Goal: Information Seeking & Learning: Check status

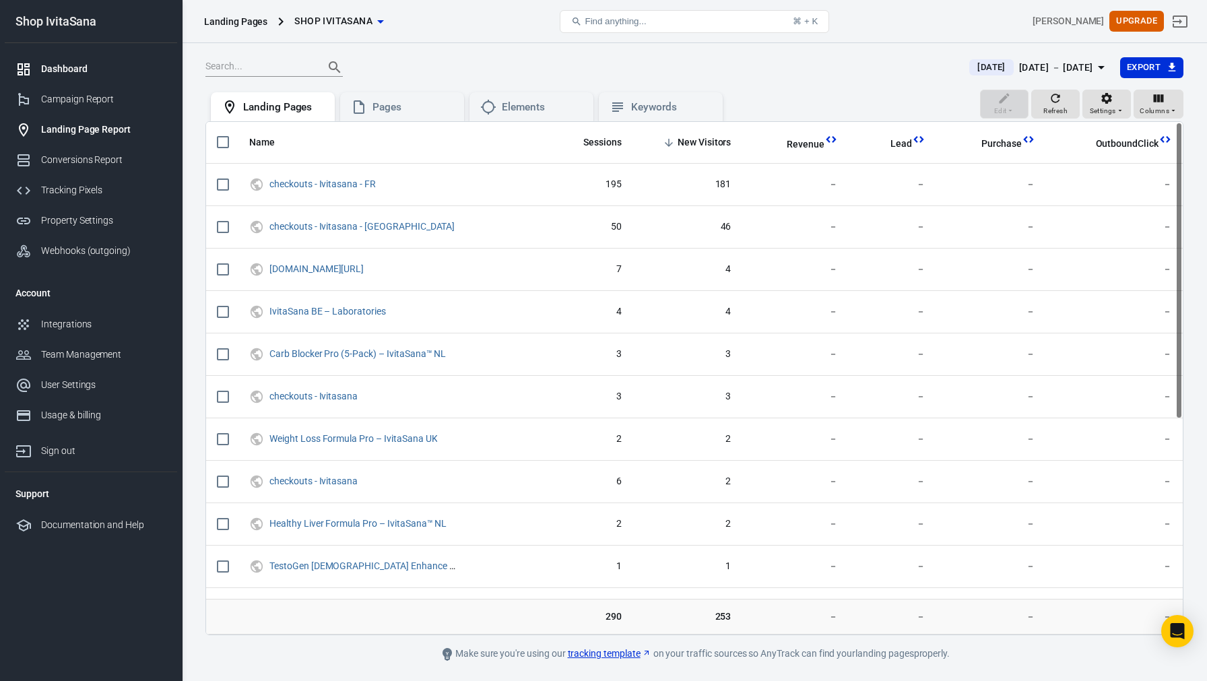
click at [57, 63] on div "Dashboard" at bounding box center [103, 69] width 125 height 14
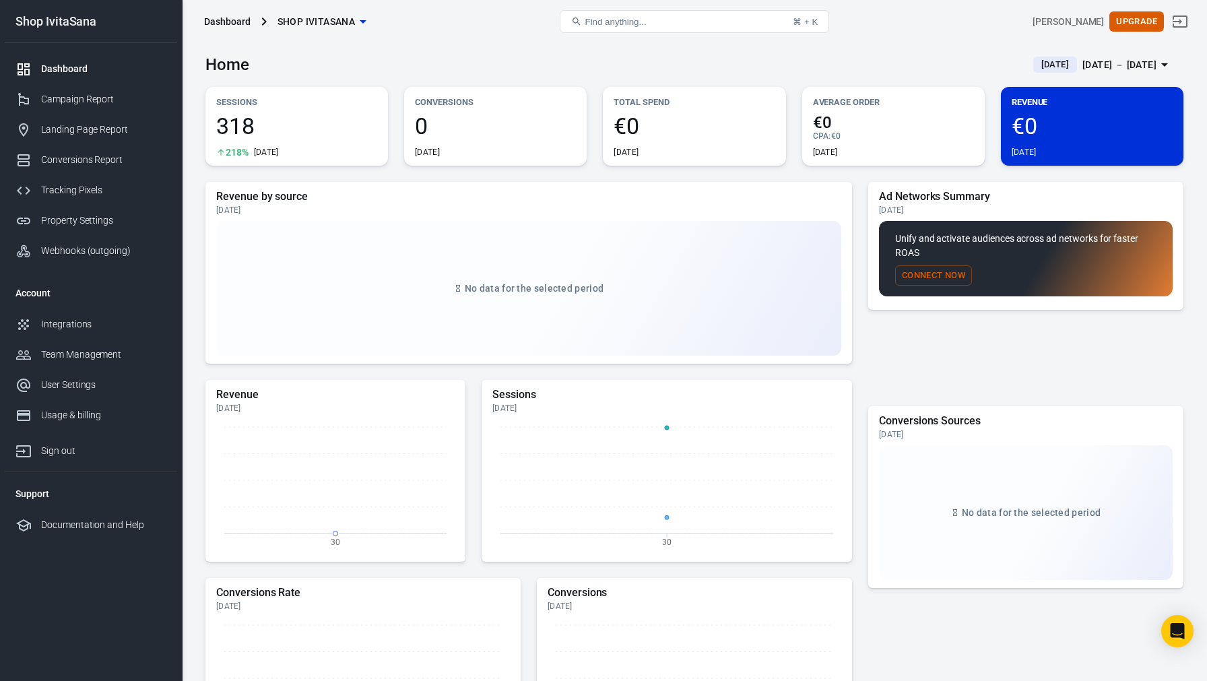
click at [1082, 59] on div "[DATE] － [DATE]" at bounding box center [1119, 65] width 74 height 17
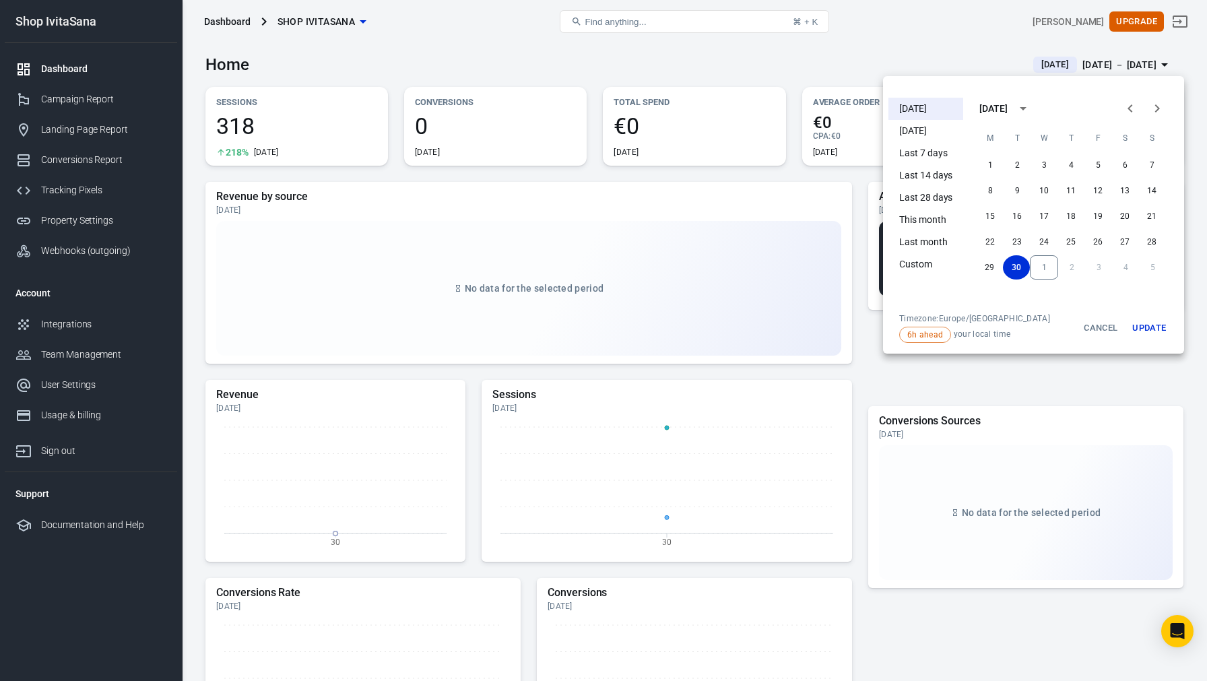
click at [930, 110] on li "[DATE]" at bounding box center [925, 109] width 75 height 22
click at [587, 72] on div at bounding box center [603, 340] width 1207 height 681
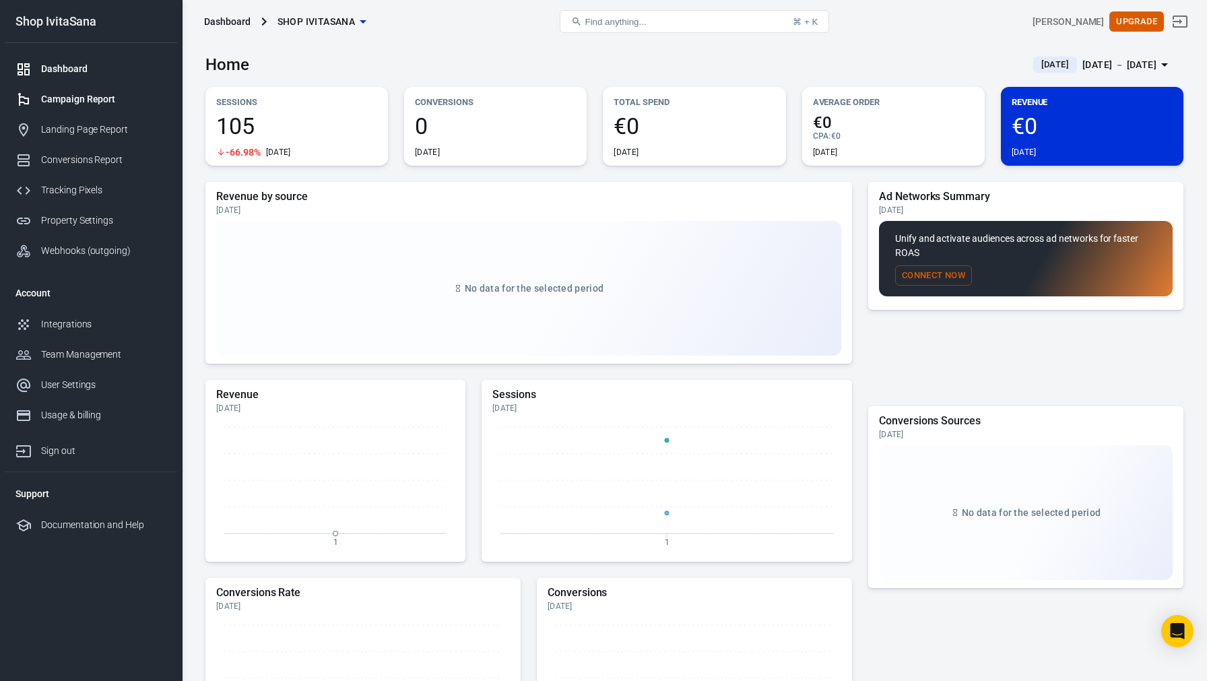
click at [109, 102] on div "Campaign Report" at bounding box center [103, 99] width 125 height 14
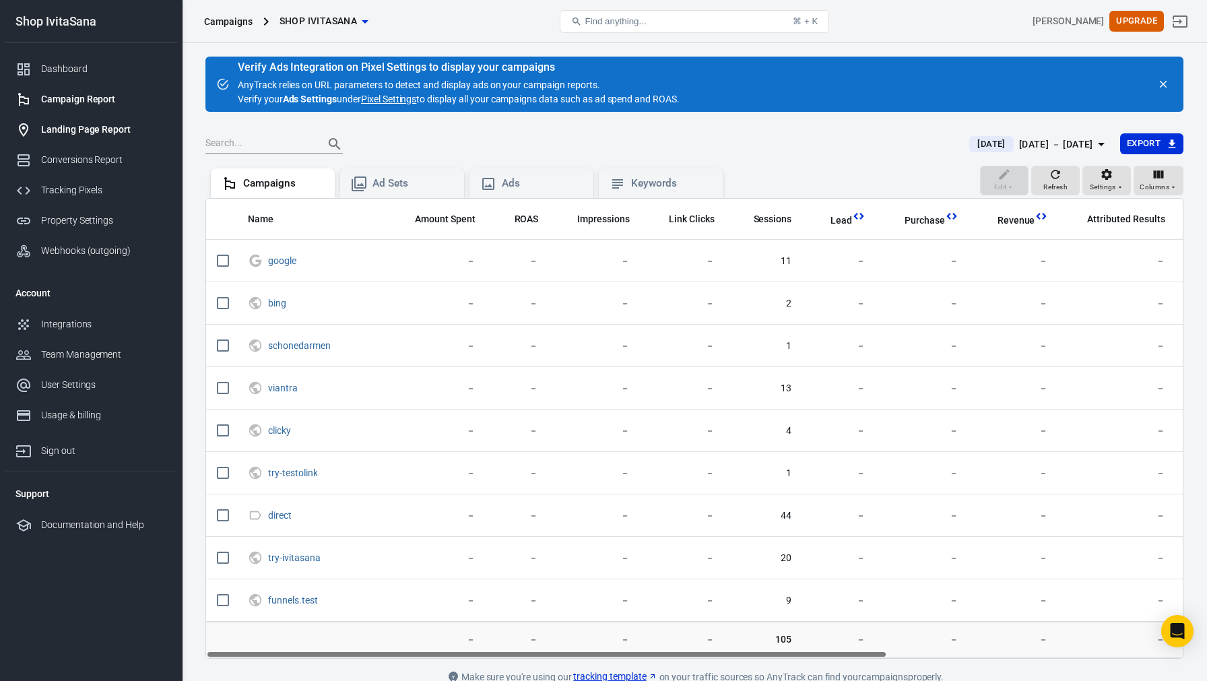
click at [108, 136] on div "Landing Page Report" at bounding box center [103, 130] width 125 height 14
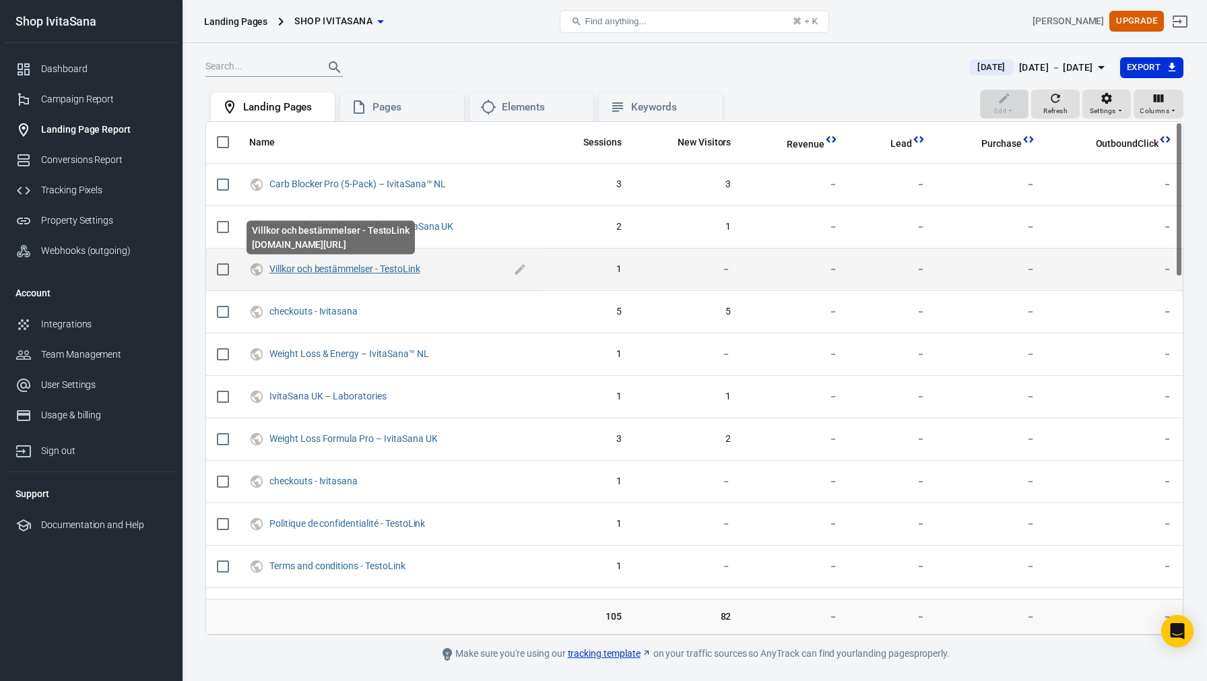
click at [410, 273] on link "Villkor och bestämmelser - TestoLink" at bounding box center [344, 268] width 151 height 11
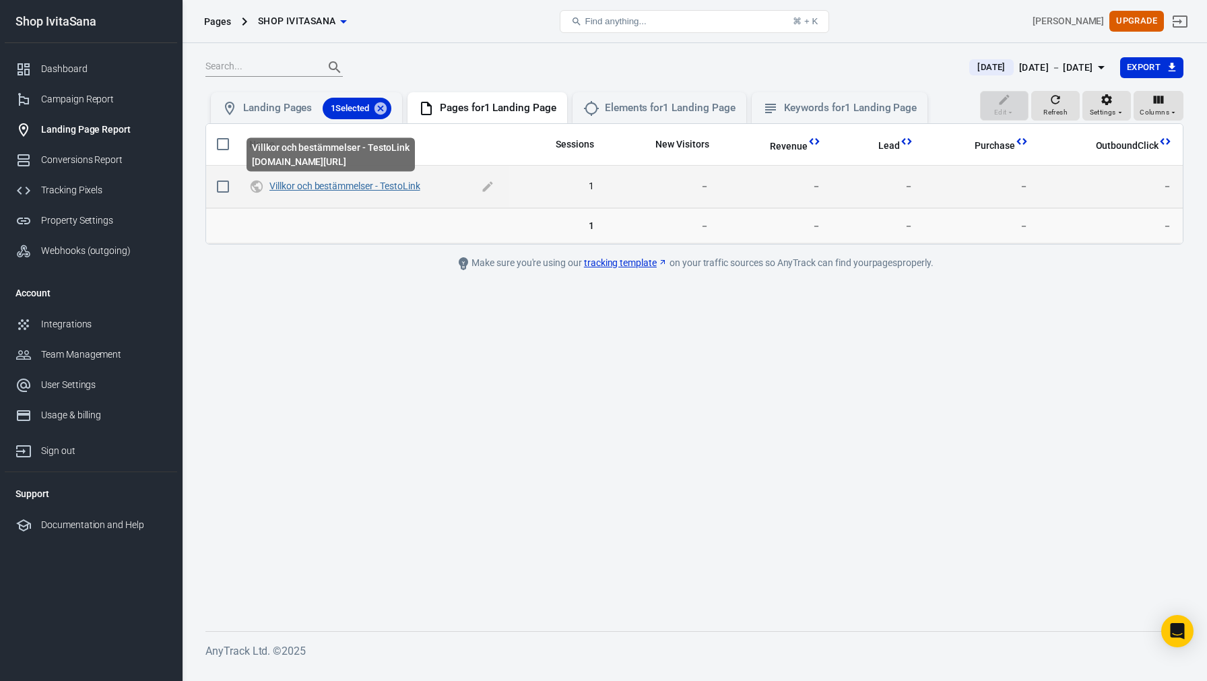
click at [408, 188] on link "Villkor och bestämmelser - TestoLink" at bounding box center [344, 186] width 151 height 11
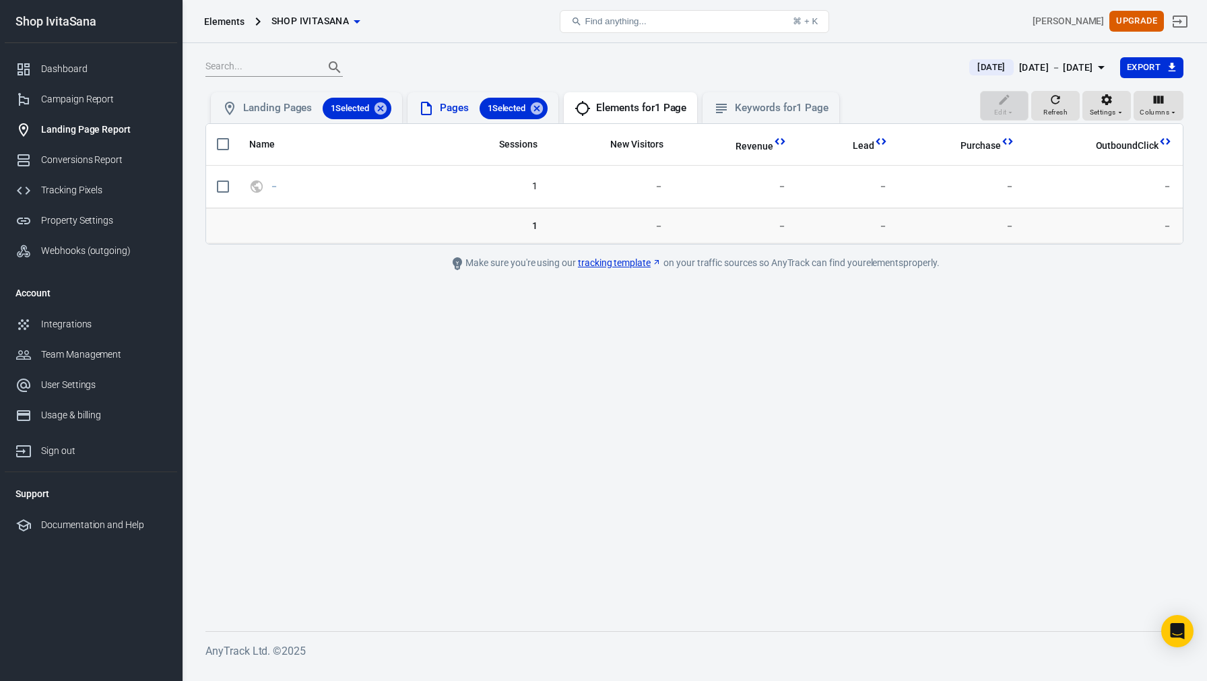
click at [457, 113] on div "Pages 1 Selected" at bounding box center [494, 109] width 108 height 22
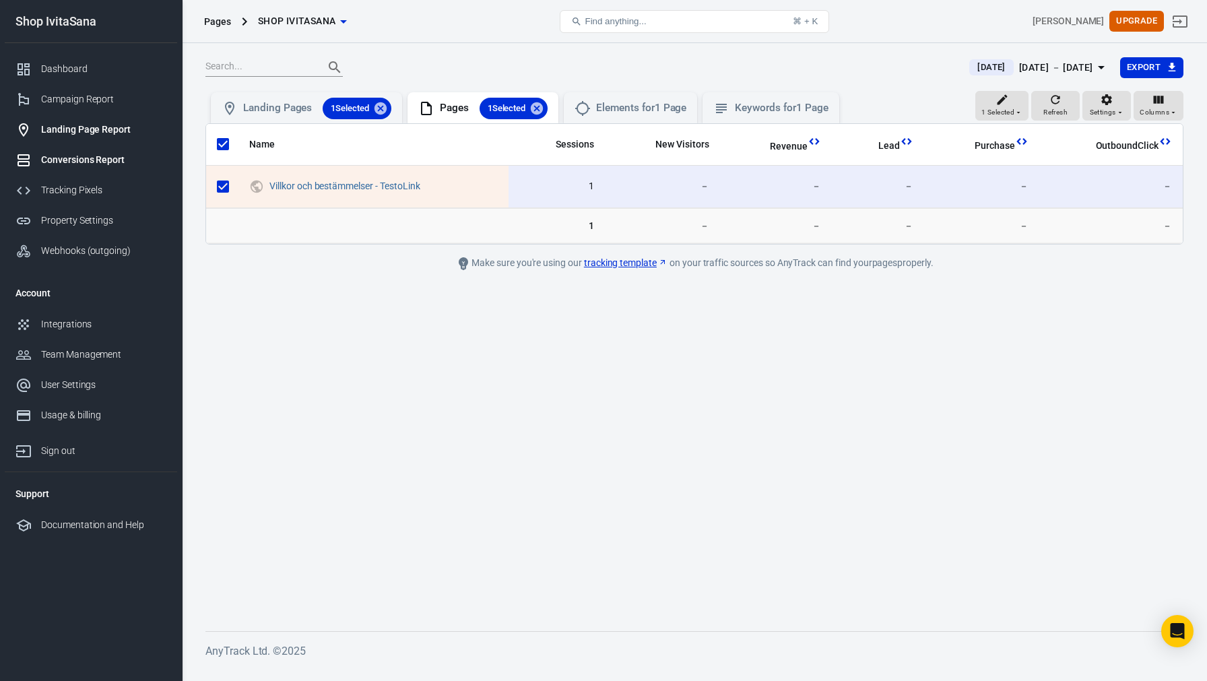
click at [105, 163] on div "Conversions Report" at bounding box center [103, 160] width 125 height 14
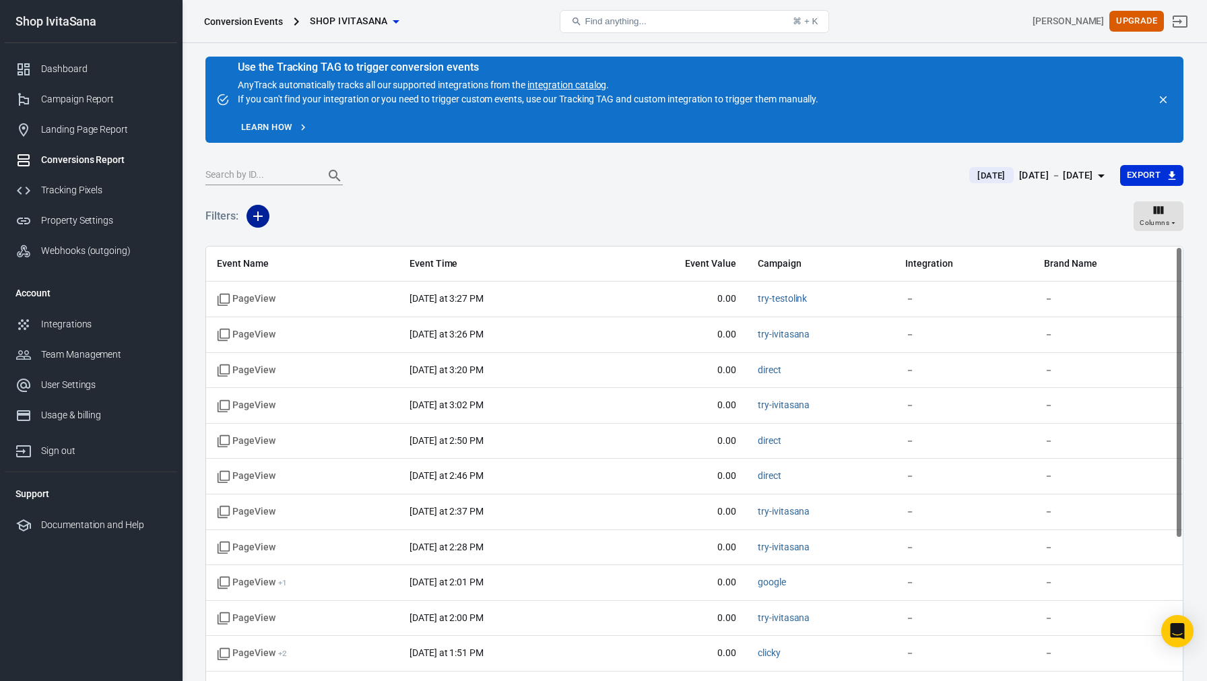
click at [255, 209] on icon "button" at bounding box center [258, 216] width 16 height 16
click at [280, 318] on div at bounding box center [603, 340] width 1207 height 681
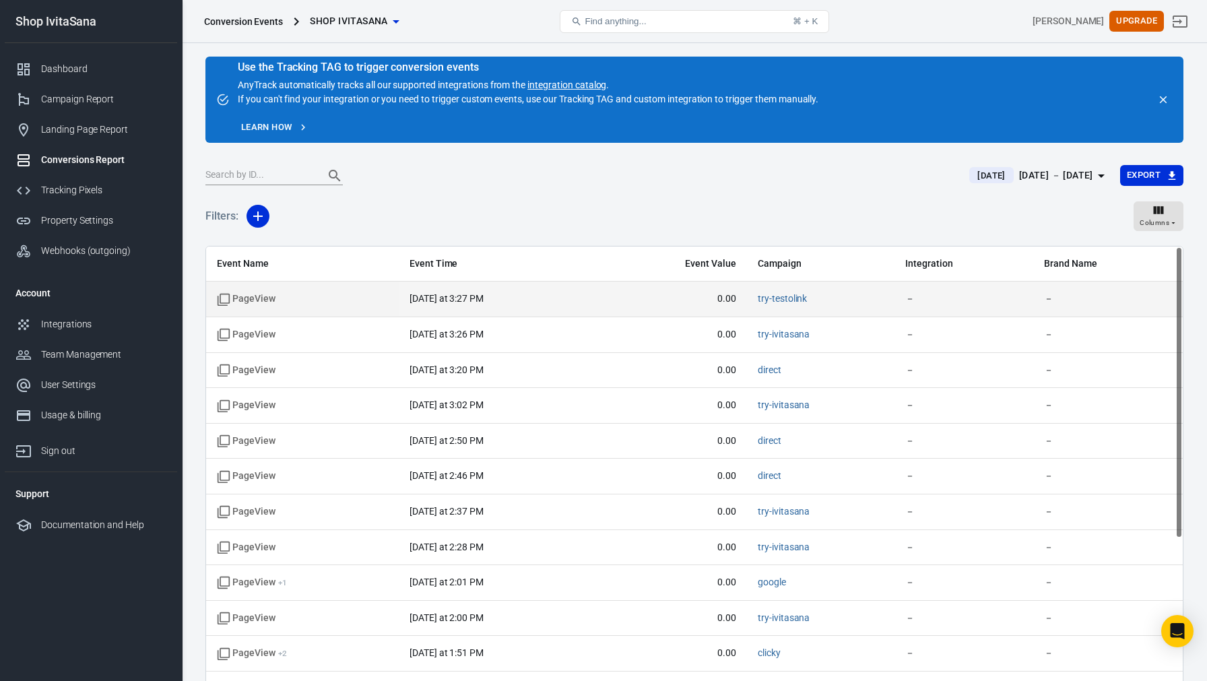
click at [252, 298] on span "PageView" at bounding box center [246, 298] width 59 height 13
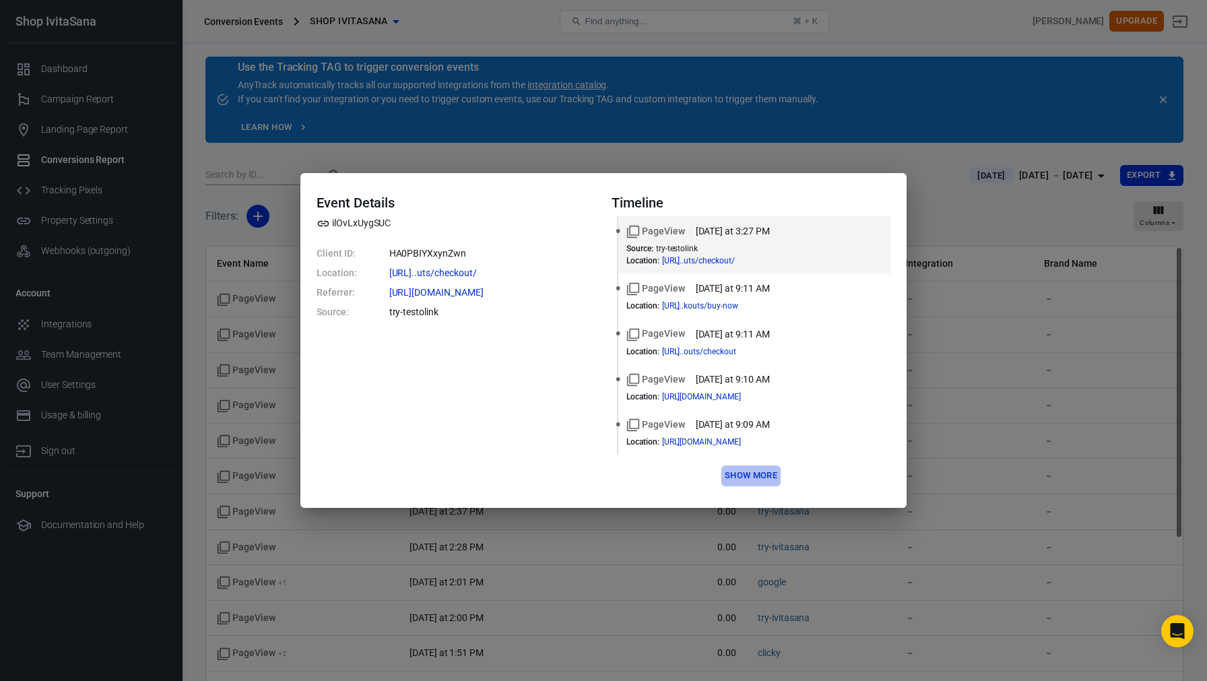
click at [751, 477] on button "Show more" at bounding box center [750, 475] width 59 height 21
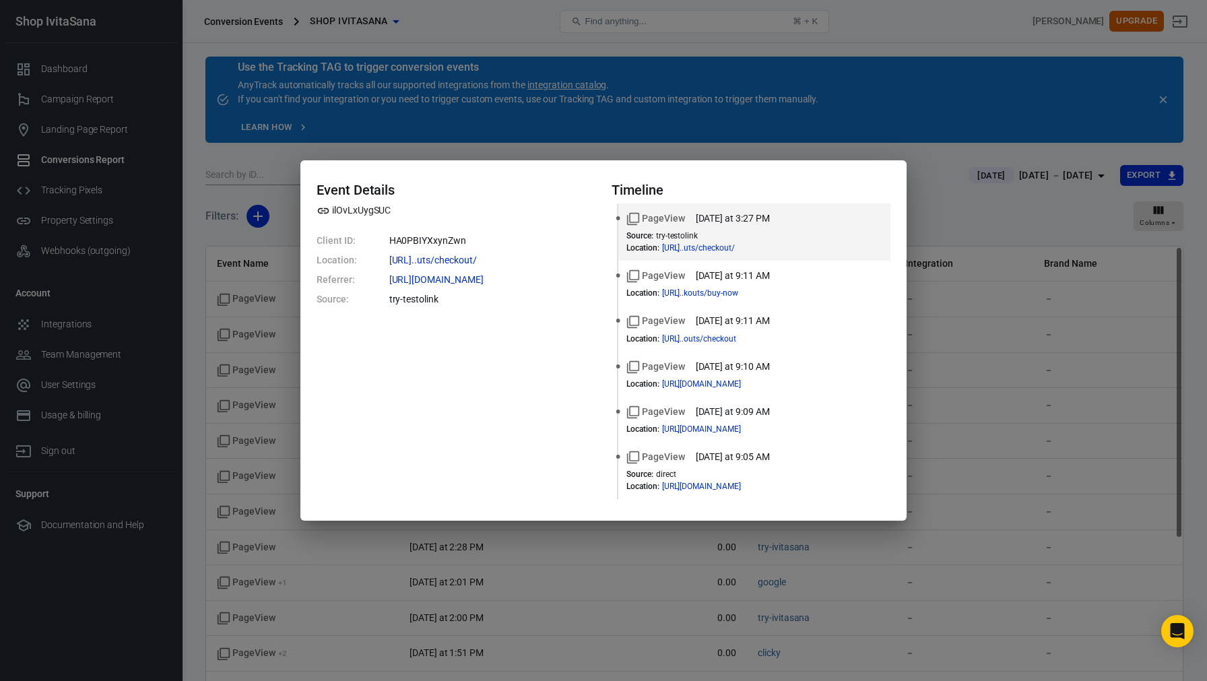
click at [786, 145] on div "Event Details ilOvLxUygSUC Client ID: HA0PBIYXxynZwn Location: [URL]..uts/check…" at bounding box center [603, 340] width 1207 height 681
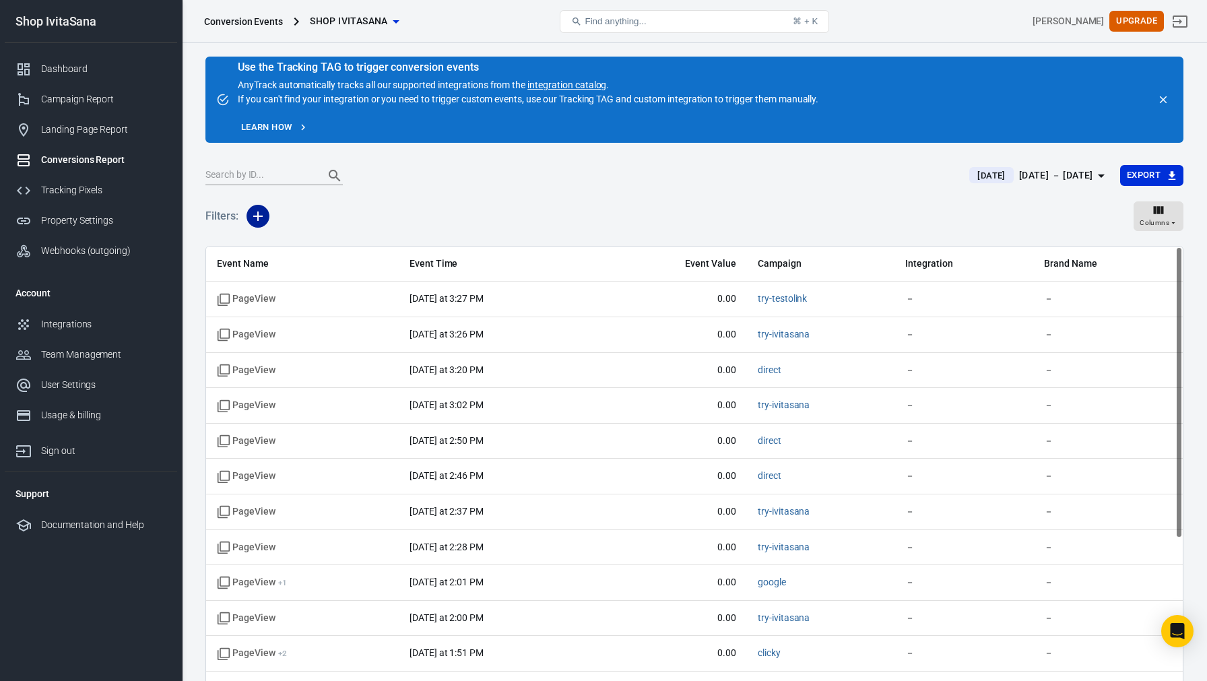
click at [259, 221] on icon "button" at bounding box center [258, 216] width 16 height 16
click at [288, 237] on li "Event Name" at bounding box center [293, 245] width 92 height 24
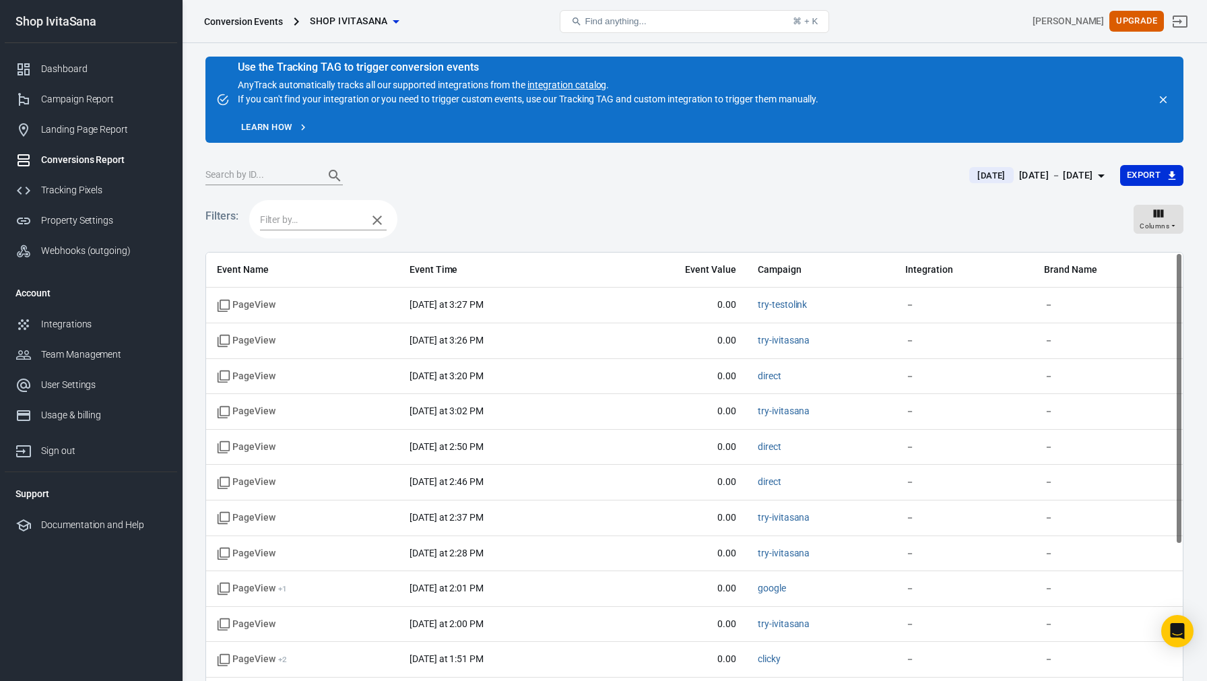
click at [315, 219] on input "text" at bounding box center [310, 220] width 100 height 17
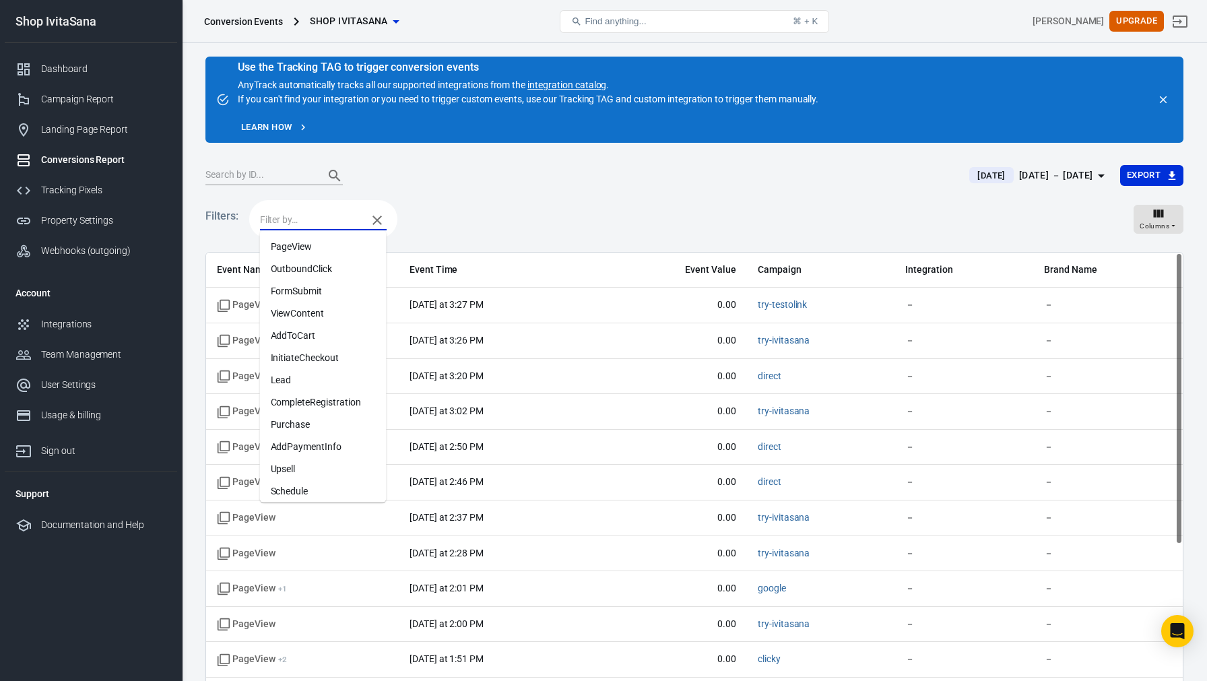
click at [312, 422] on li "Purchase" at bounding box center [323, 425] width 127 height 22
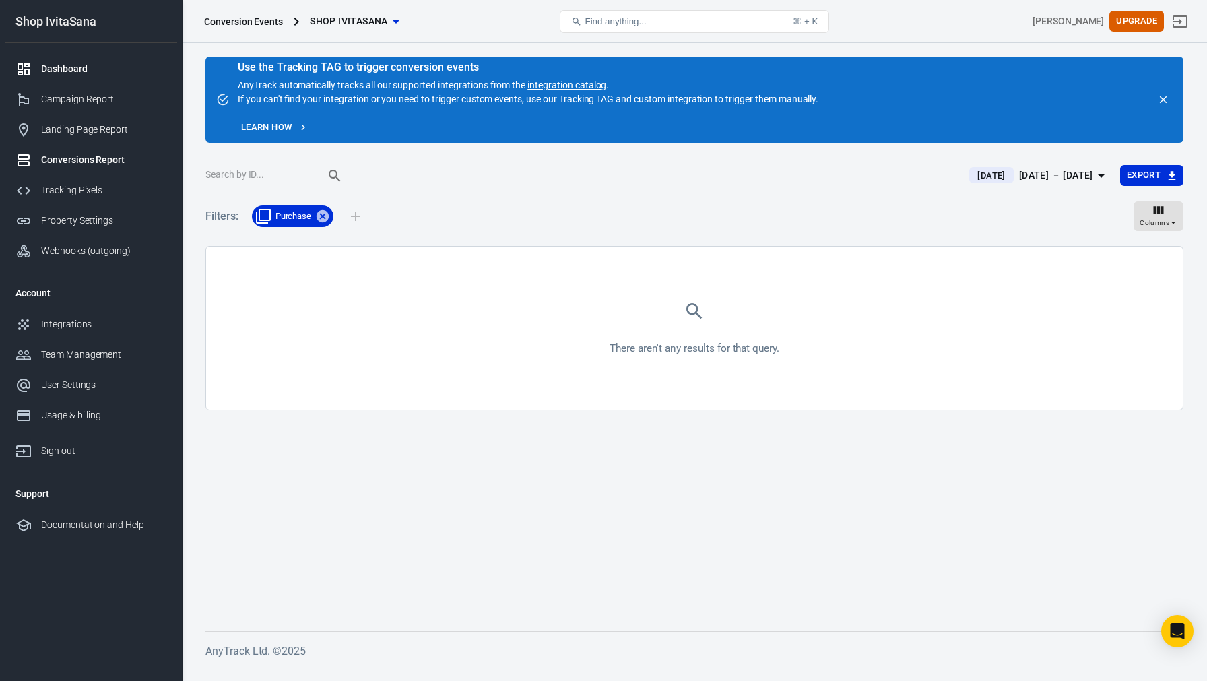
click at [81, 69] on div "Dashboard" at bounding box center [103, 69] width 125 height 14
